Goal: Transaction & Acquisition: Purchase product/service

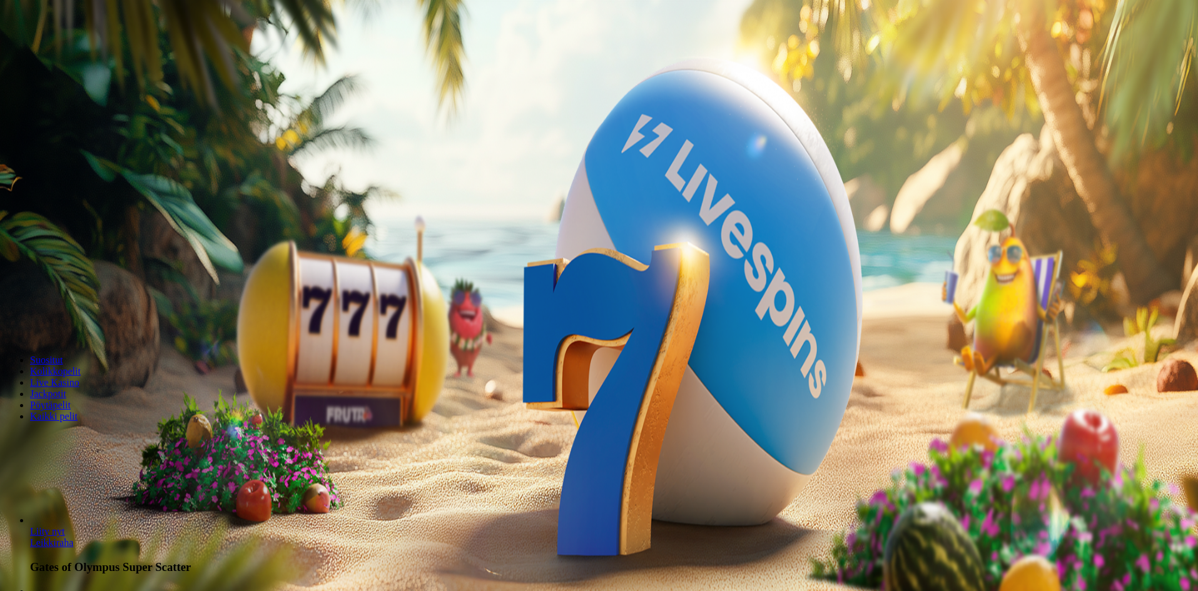
click at [92, 52] on button "Kirjaudu" at bounding box center [86, 45] width 41 height 13
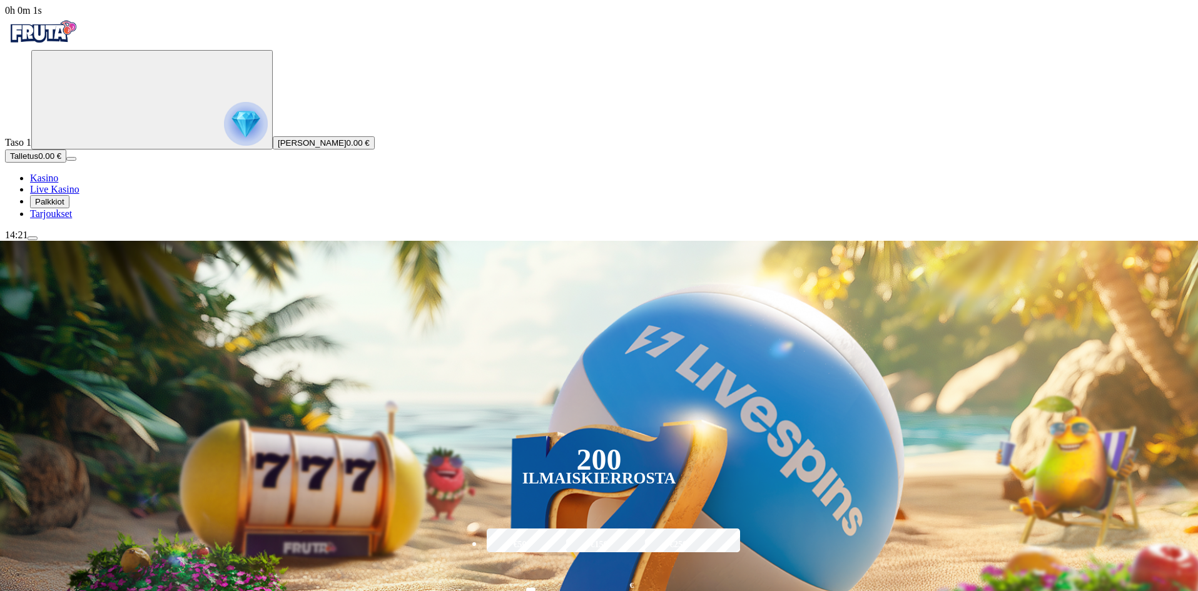
click at [64, 206] on span "Palkkiot" at bounding box center [49, 201] width 29 height 9
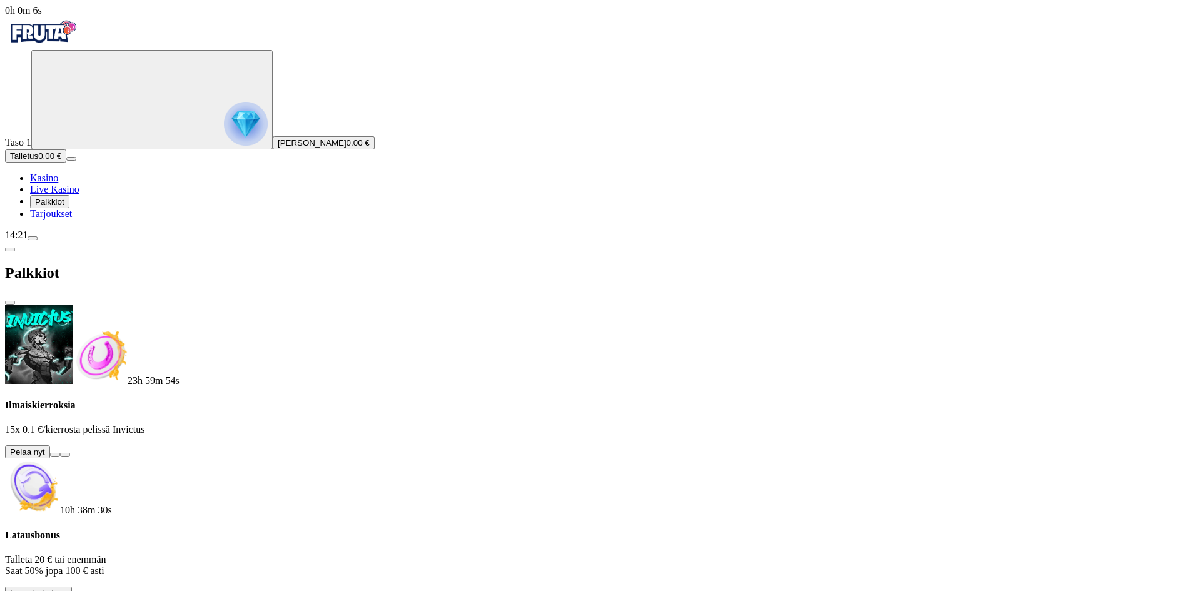
click at [87, 590] on span "info icon" at bounding box center [87, 596] width 0 height 0
click at [60, 453] on button at bounding box center [55, 455] width 10 height 4
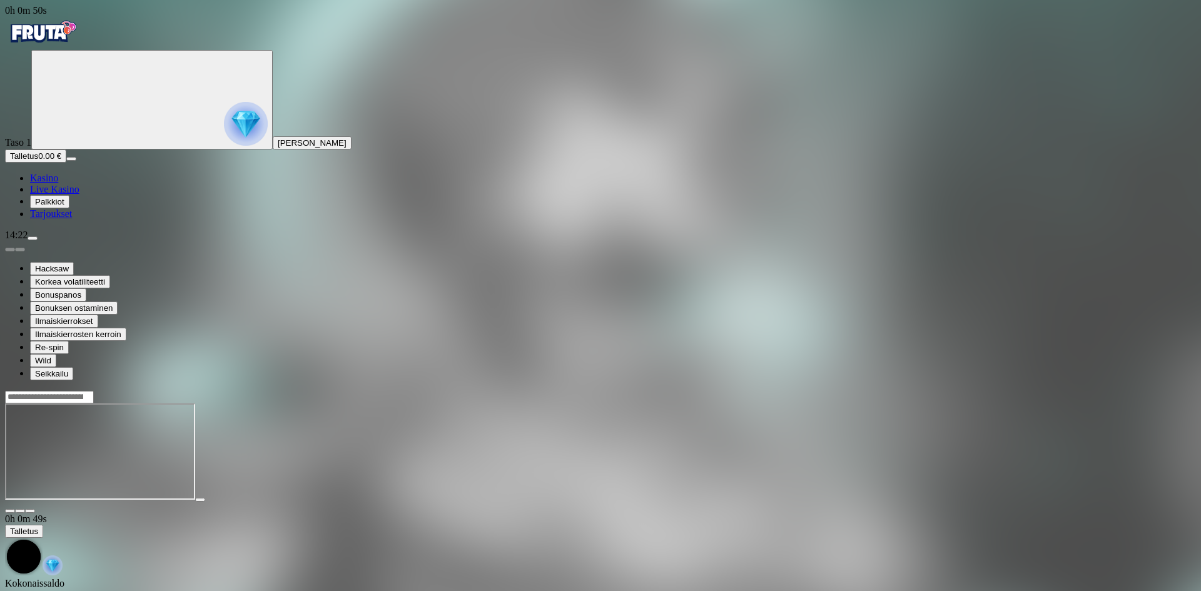
click at [64, 36] on img "Primary" at bounding box center [42, 31] width 75 height 31
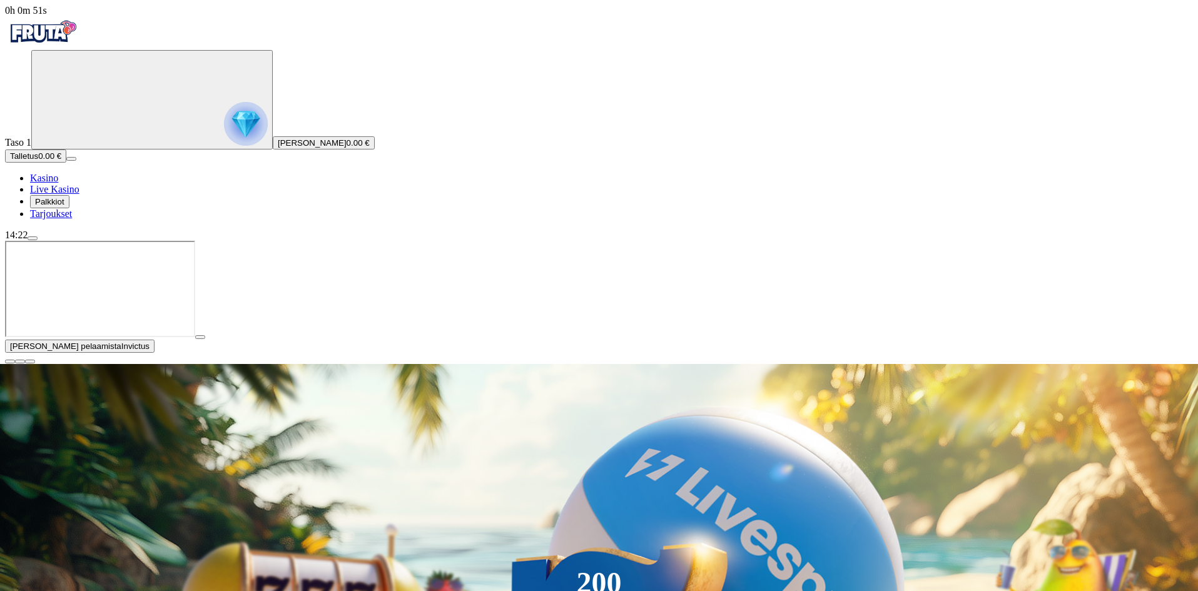
click at [10, 361] on span "close icon" at bounding box center [10, 361] width 0 height 0
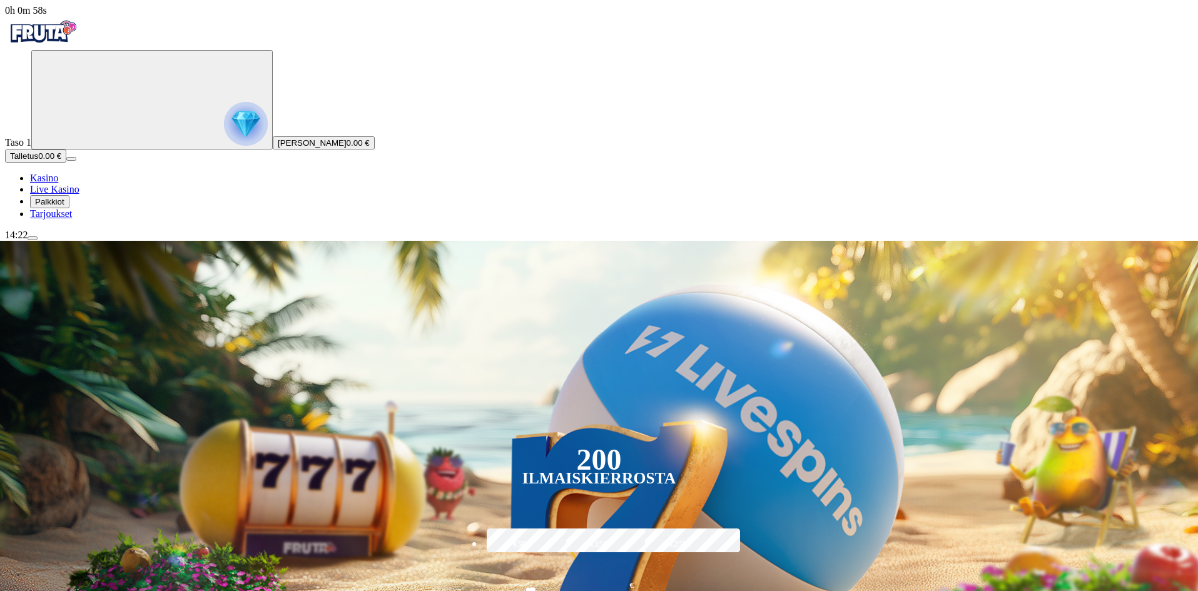
type input "**********"
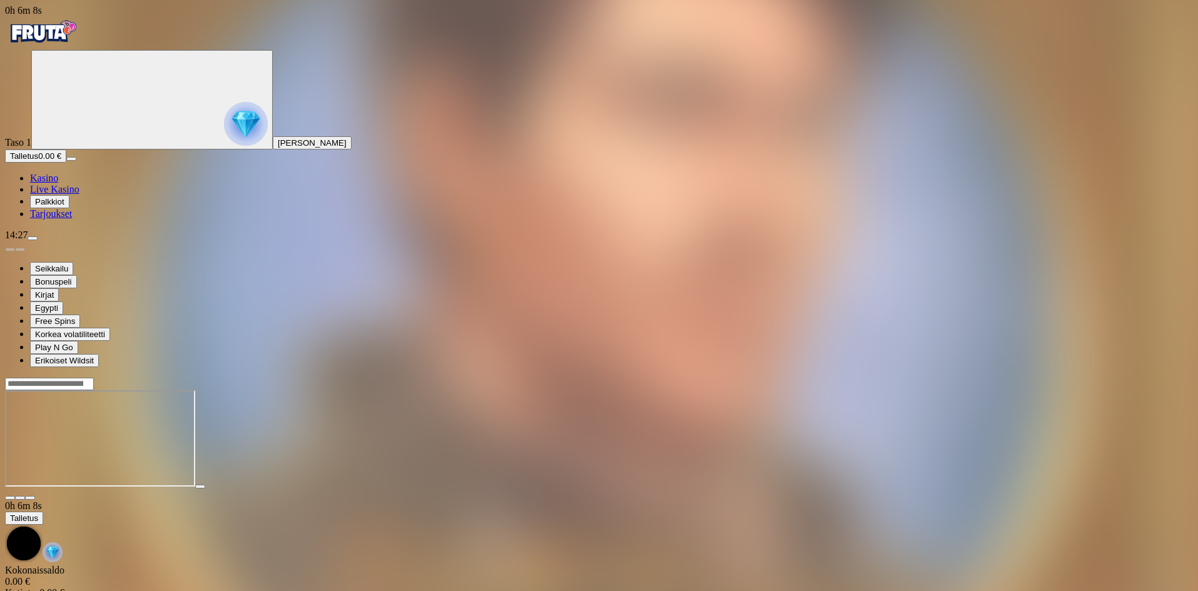
click at [896, 377] on div at bounding box center [599, 383] width 1188 height 13
click at [94, 378] on input "Search" at bounding box center [49, 384] width 89 height 13
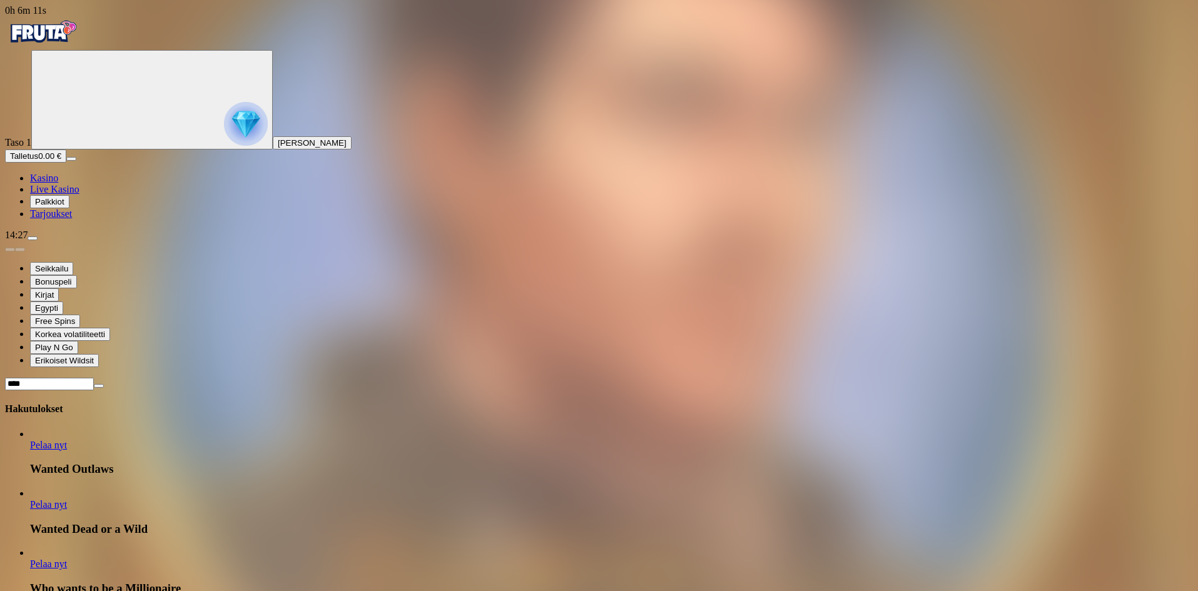
type input "****"
click at [67, 499] on link "Pelaa nyt" at bounding box center [48, 504] width 37 height 11
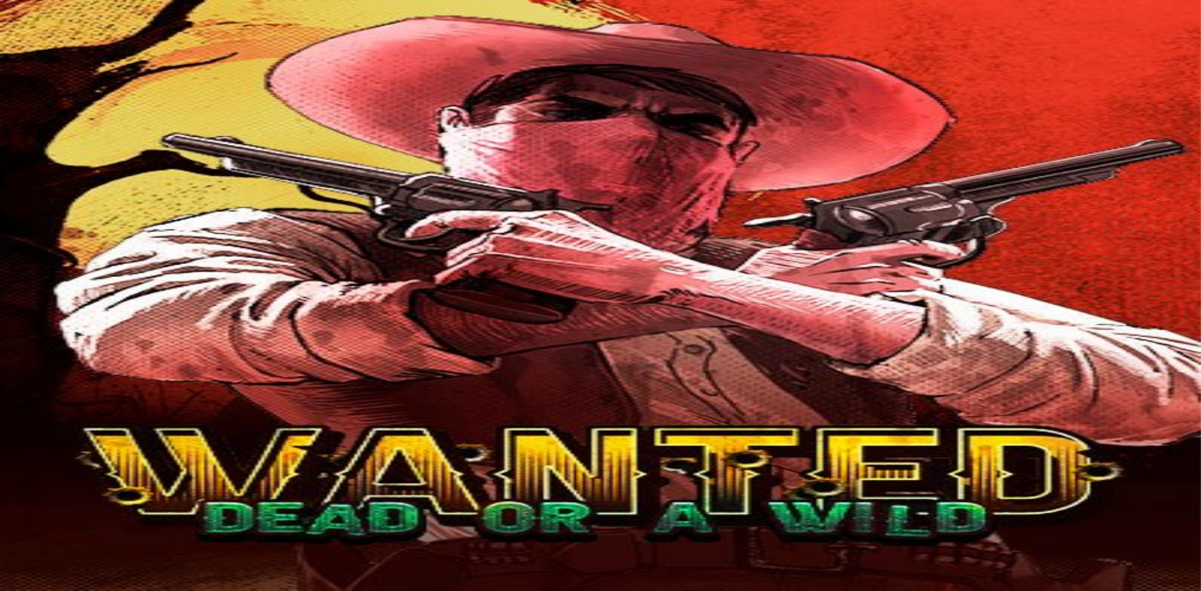
click at [80, 48] on img "Primary" at bounding box center [42, 31] width 75 height 31
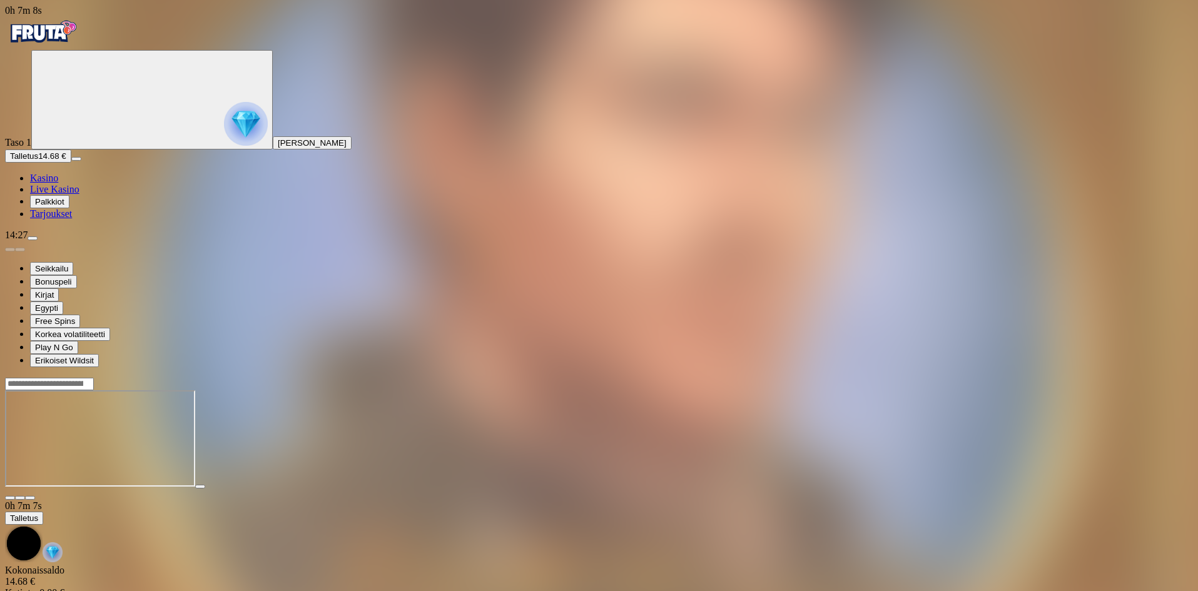
click at [80, 43] on img "Primary" at bounding box center [42, 31] width 75 height 31
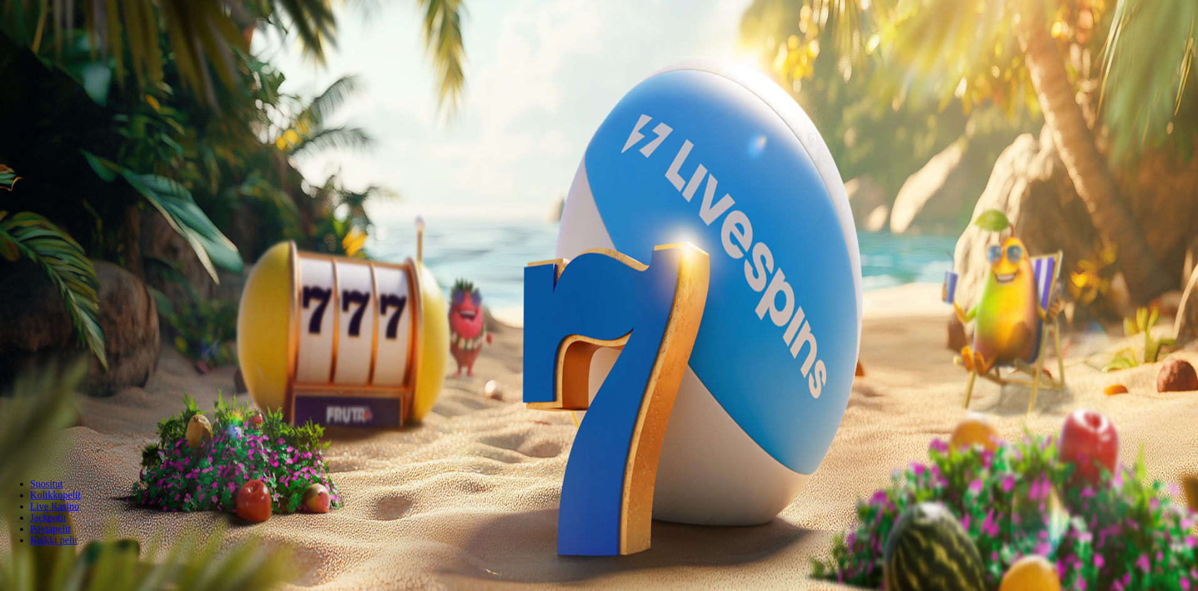
click at [64, 206] on span "Palkkiot" at bounding box center [49, 201] width 29 height 9
click at [82, 440] on button at bounding box center [77, 442] width 10 height 4
drag, startPoint x: 193, startPoint y: 248, endPoint x: 112, endPoint y: 245, distance: 81.4
click at [114, 246] on div "0h 7m 50s Taso 1 Joonas Aleksi Salmela 0.00 € Talletus 0.00 € Kasino Live Kasin…" at bounding box center [600, 310] width 1191 height 610
type input "**"
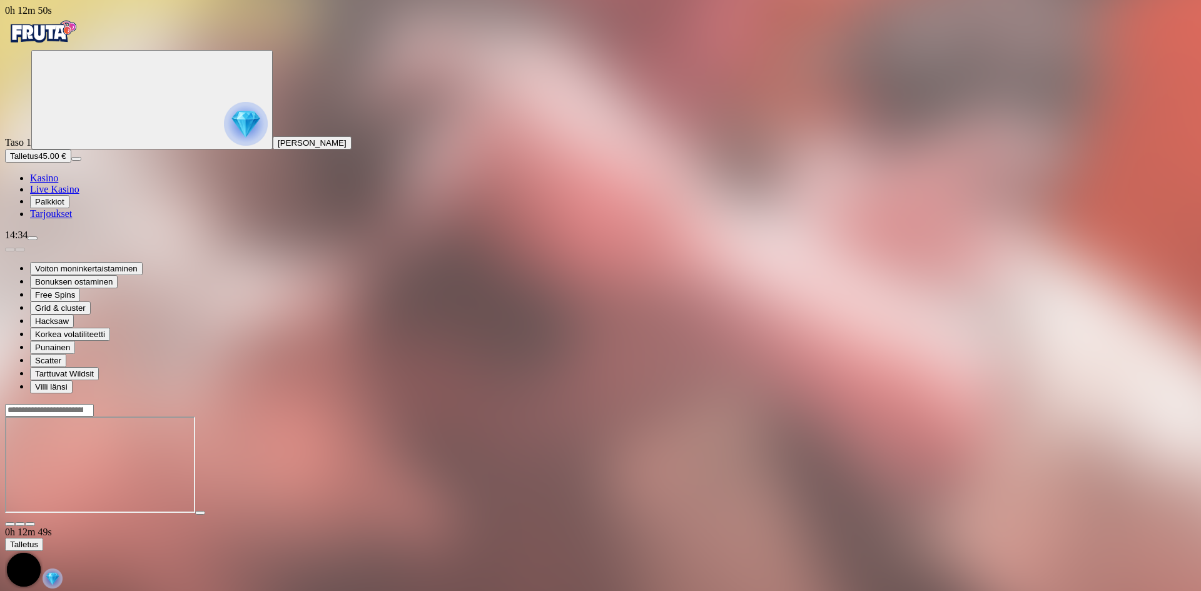
click at [930, 403] on div at bounding box center [600, 409] width 1191 height 13
click at [94, 404] on input "Search" at bounding box center [49, 410] width 89 height 13
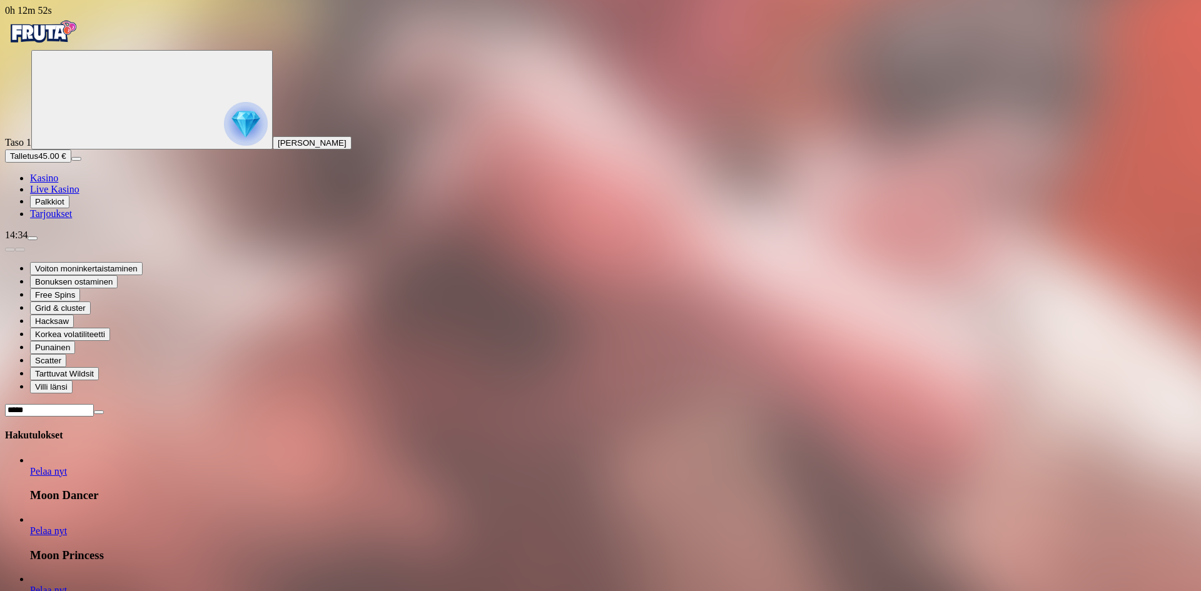
type input "****"
click at [67, 585] on link "Pelaa nyt" at bounding box center [48, 590] width 37 height 11
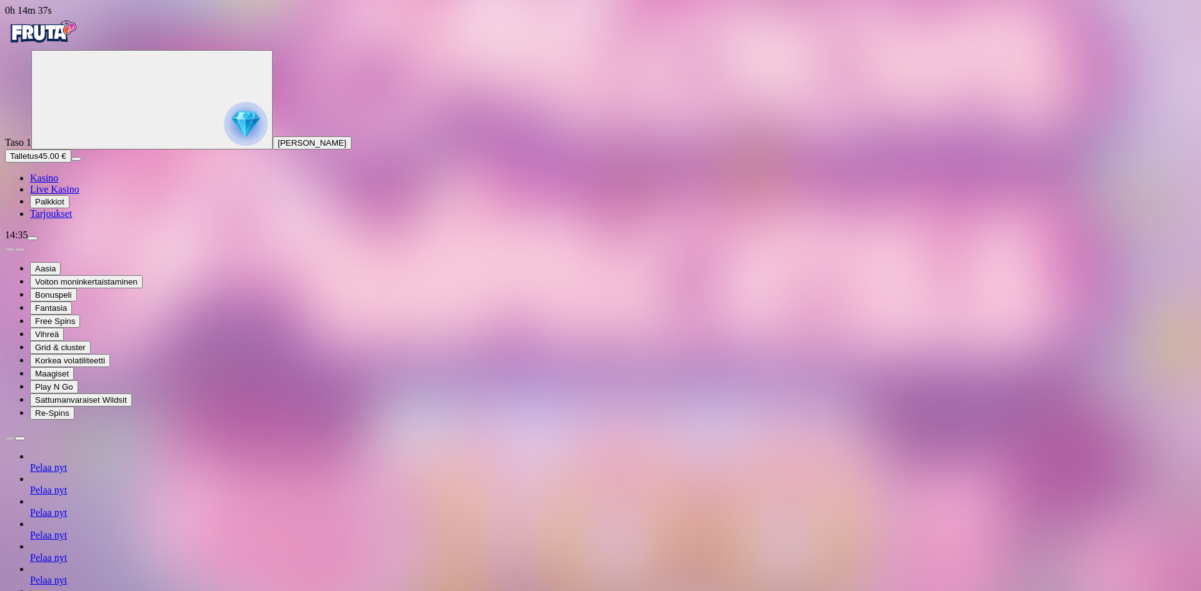
click at [76, 44] on img "Primary" at bounding box center [42, 31] width 75 height 31
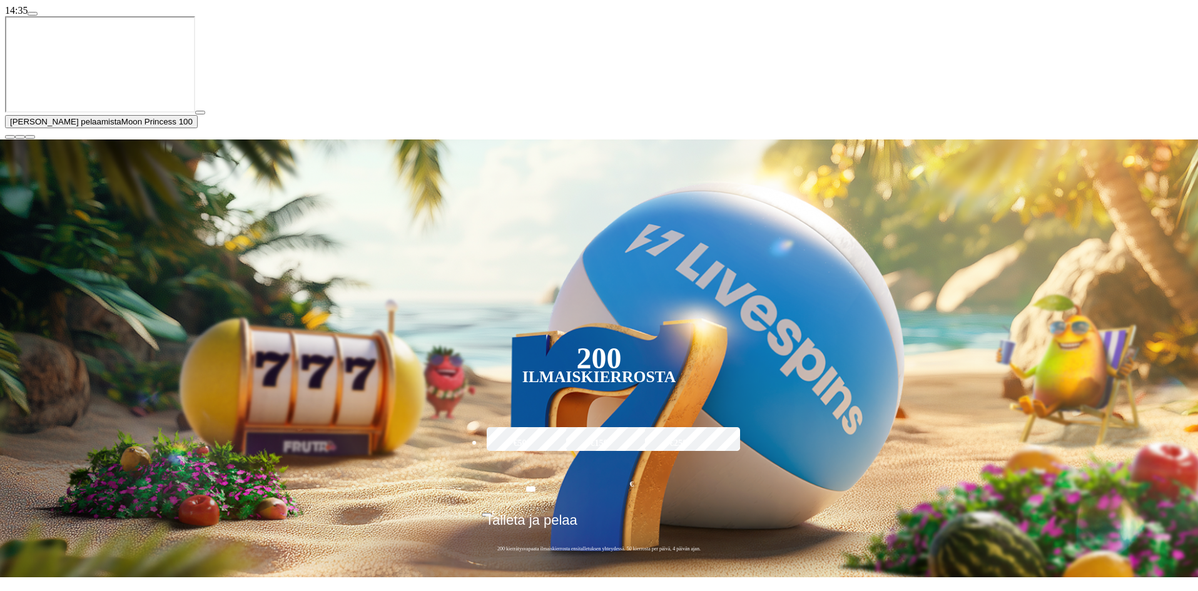
scroll to position [250, 0]
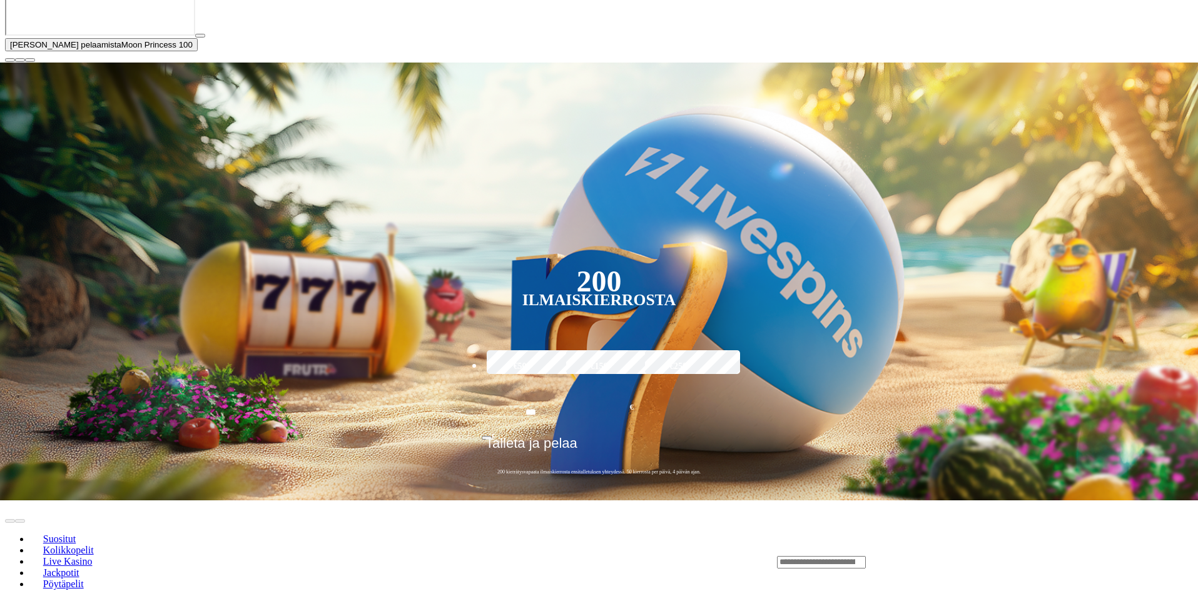
scroll to position [625, 0]
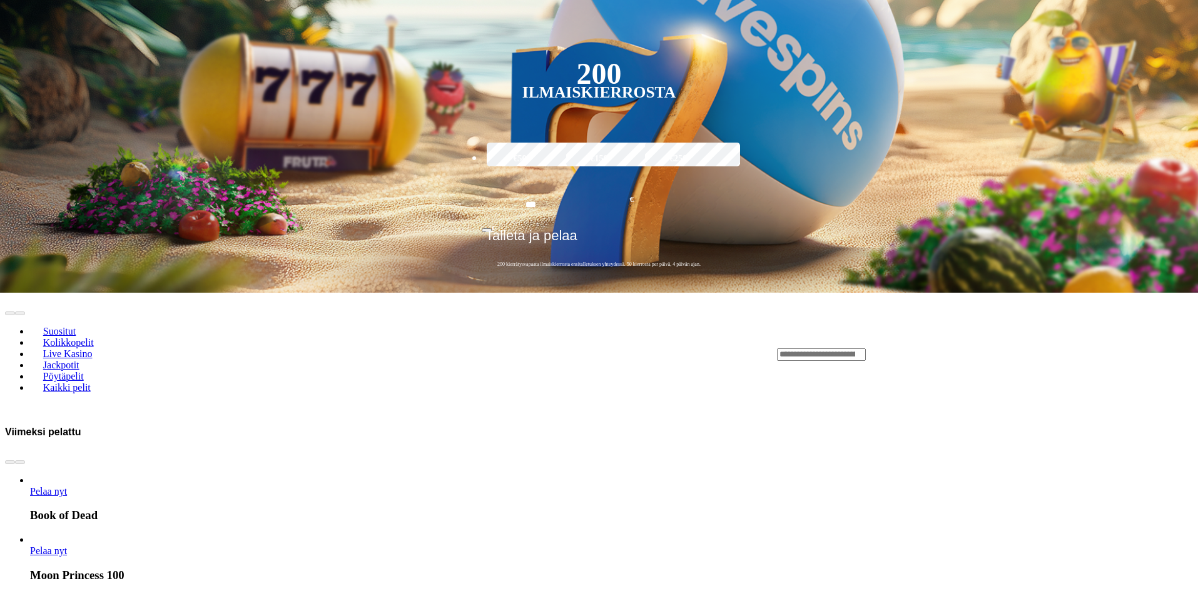
scroll to position [125, 0]
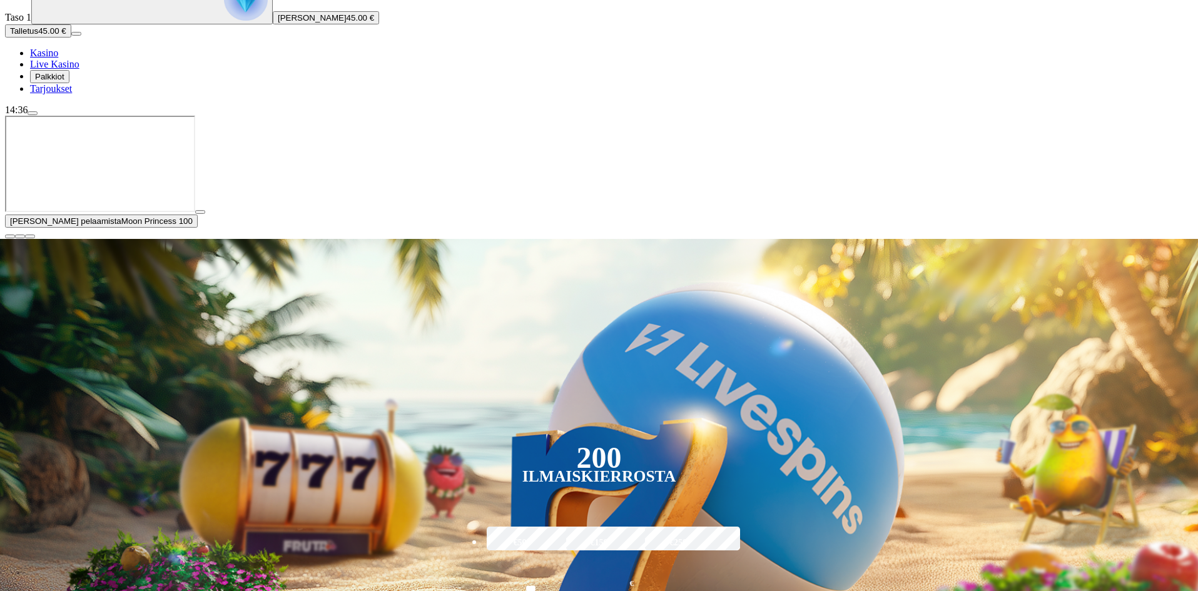
click at [923, 258] on img at bounding box center [599, 458] width 1268 height 438
type input "********"
